Goal: Information Seeking & Learning: Learn about a topic

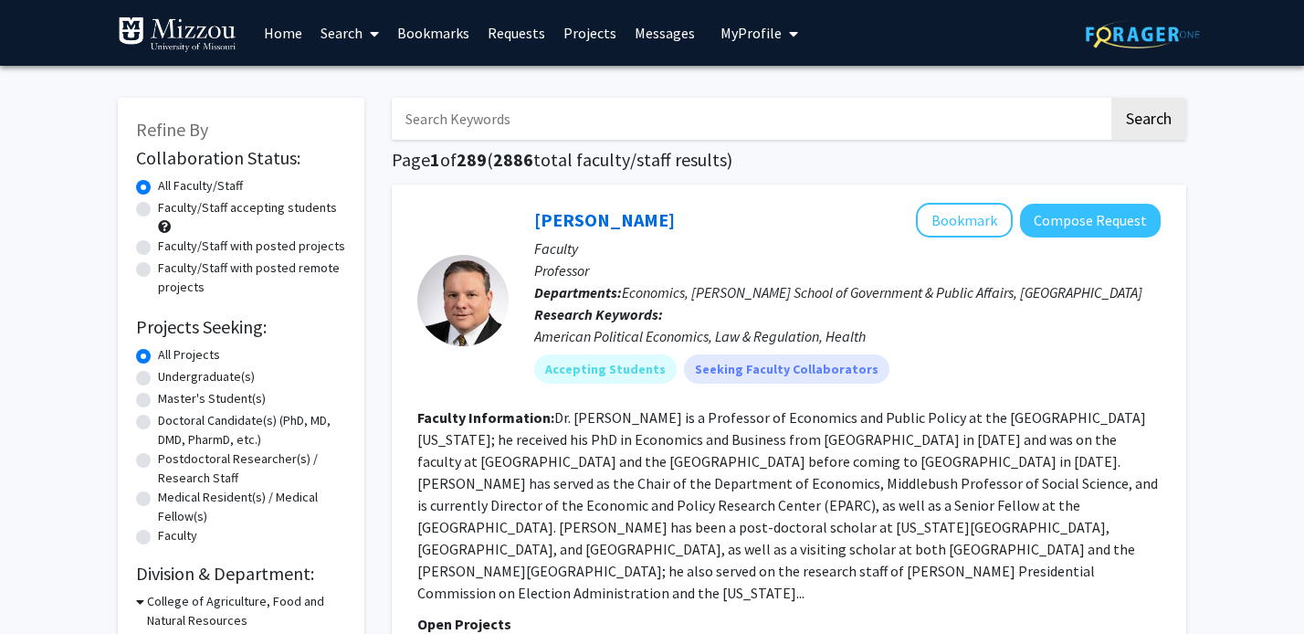
click at [491, 119] on input "Search Keywords" at bounding box center [750, 119] width 717 height 42
type input "cornish"
click at [1111, 98] on button "Search" at bounding box center [1148, 119] width 75 height 42
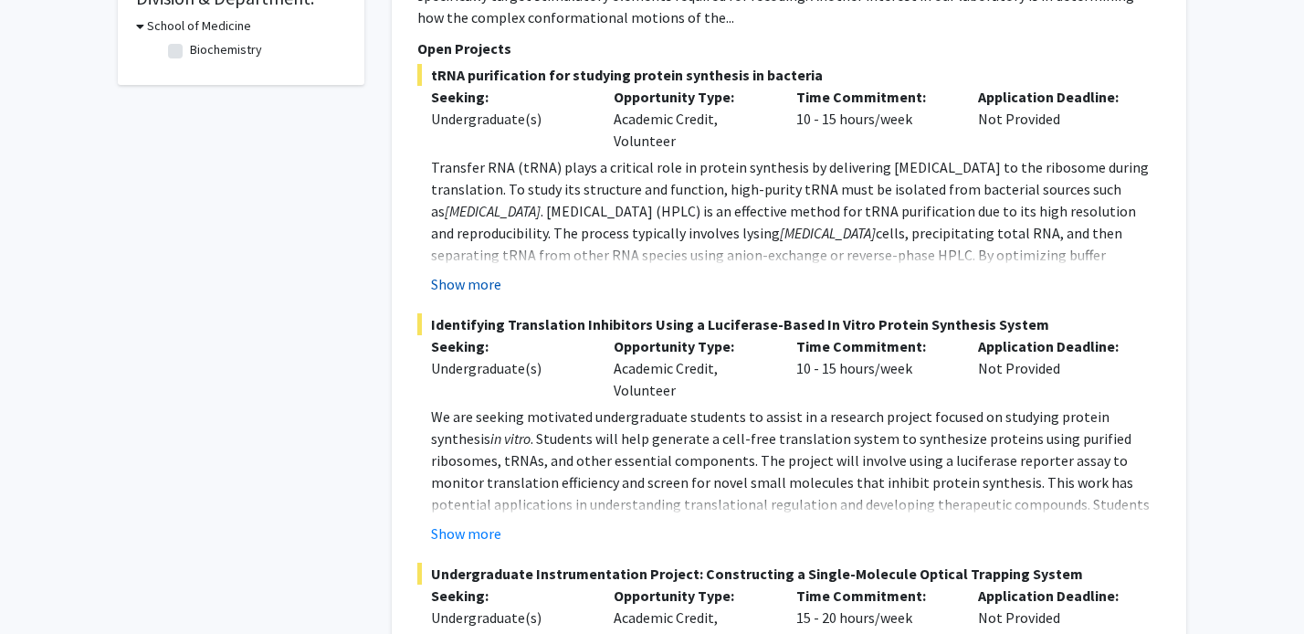
scroll to position [616, 0]
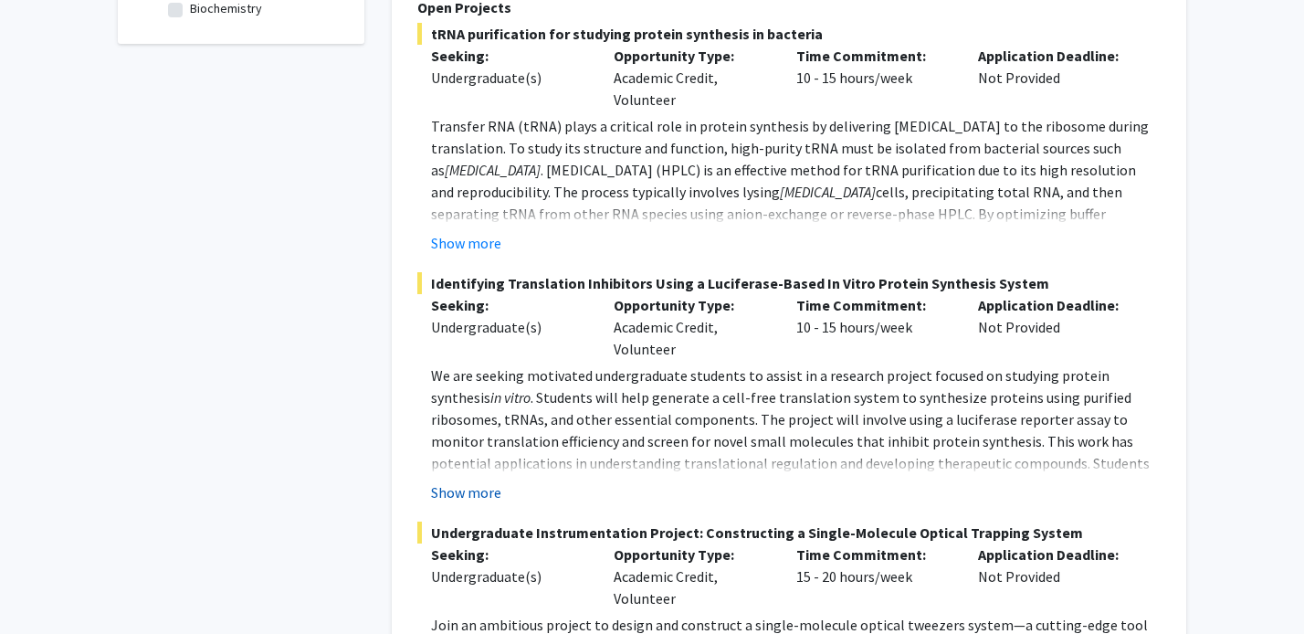
click at [472, 481] on button "Show more" at bounding box center [466, 492] width 70 height 22
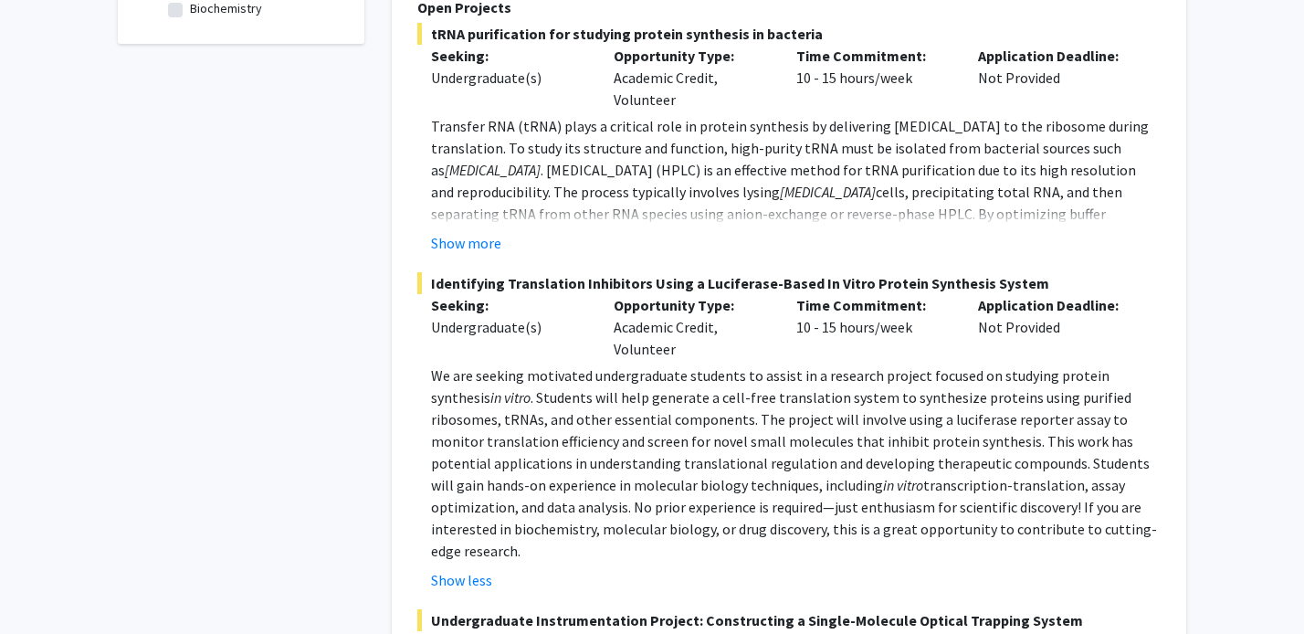
scroll to position [577, 0]
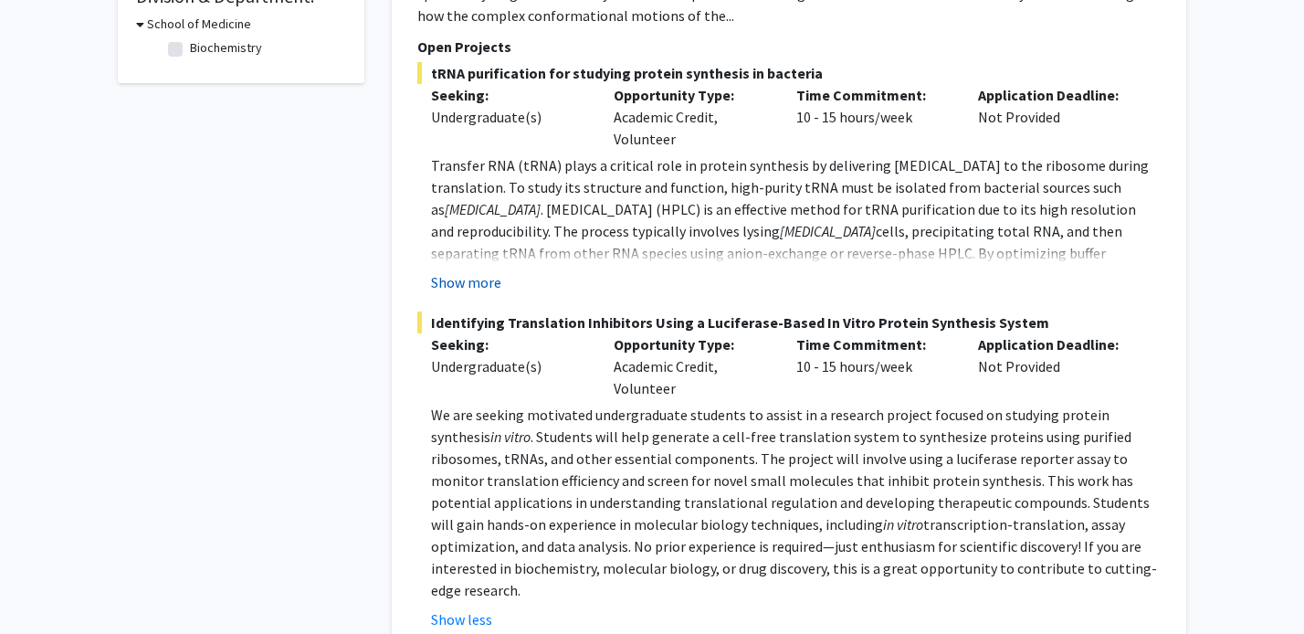
click at [467, 271] on button "Show more" at bounding box center [466, 282] width 70 height 22
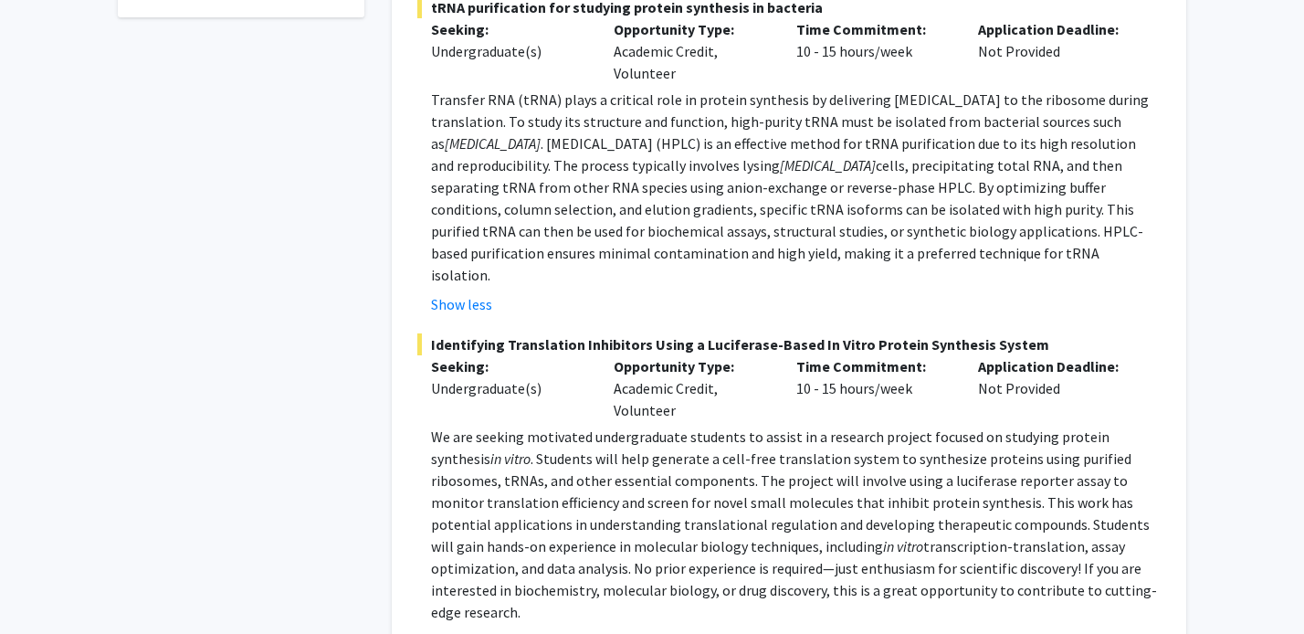
scroll to position [645, 0]
drag, startPoint x: 429, startPoint y: 298, endPoint x: 1048, endPoint y: 310, distance: 619.1
click at [1049, 331] on div "Identifying Translation Inhibitors Using a Luciferase-Based In Vitro Protein Sy…" at bounding box center [788, 490] width 743 height 319
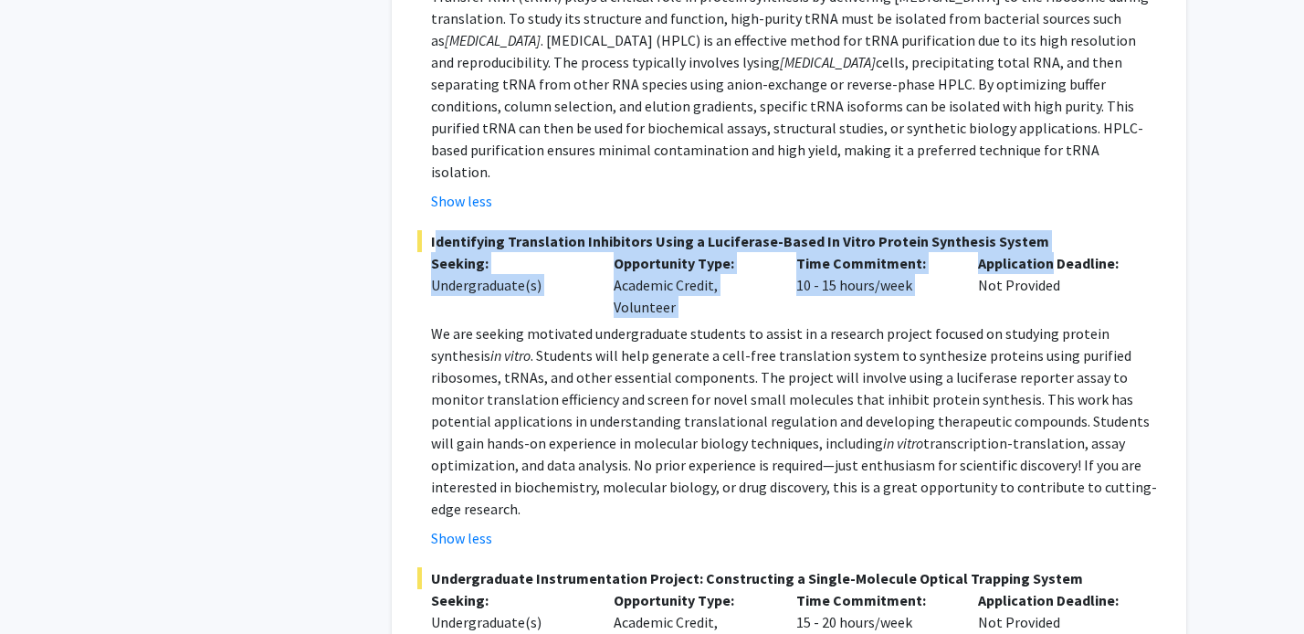
scroll to position [748, 0]
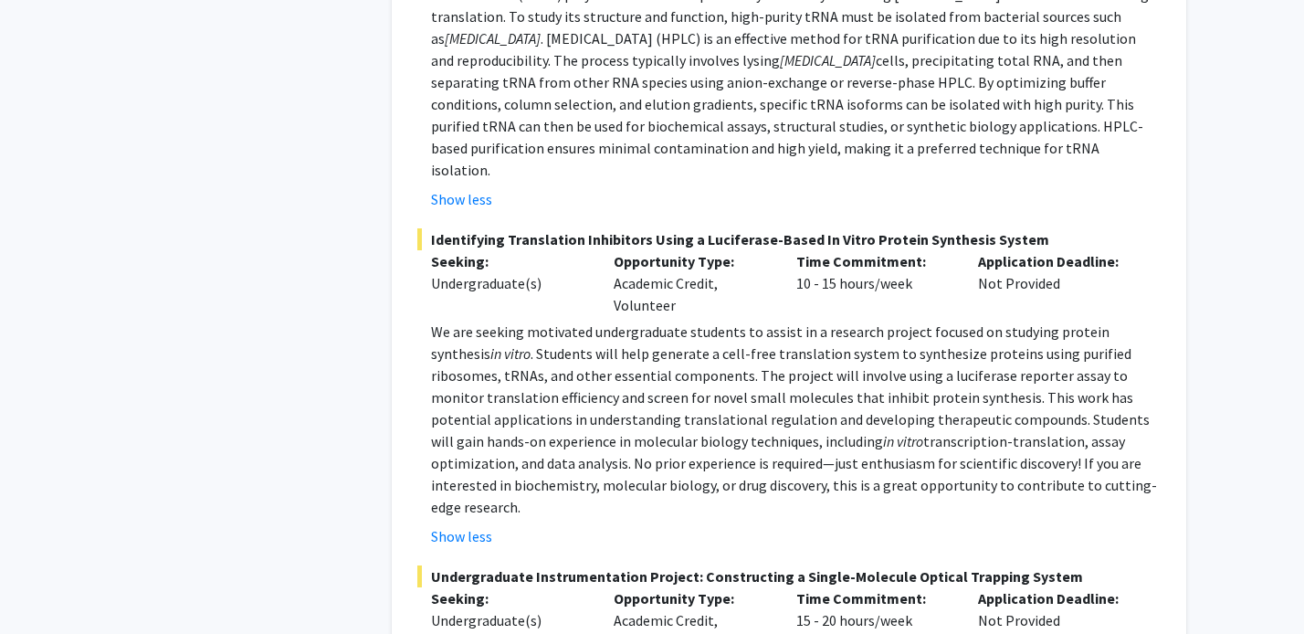
click at [732, 404] on span ". Students will help generate a cell-free translation system to synthesize prot…" at bounding box center [790, 397] width 719 height 106
